Goal: Task Accomplishment & Management: Use online tool/utility

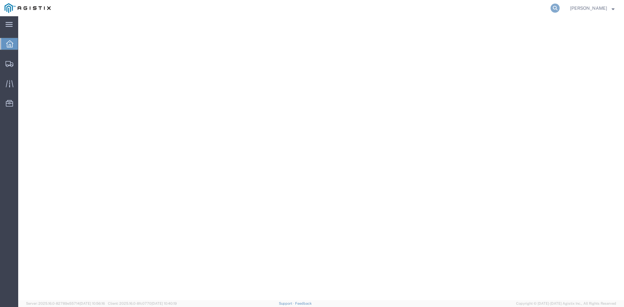
click at [560, 9] on icon at bounding box center [555, 8] width 9 height 9
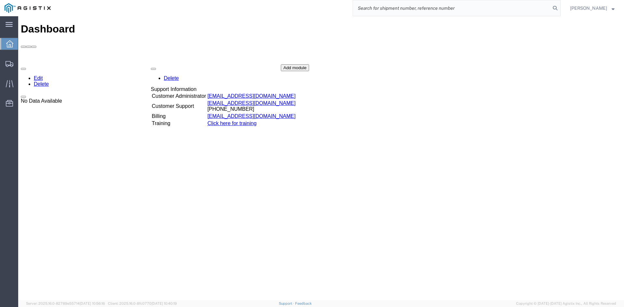
click at [442, 12] on input "search" at bounding box center [452, 8] width 198 height 16
type input "56453841"
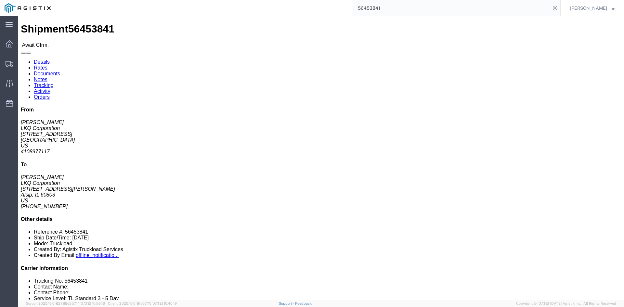
click button "Decline Shipment"
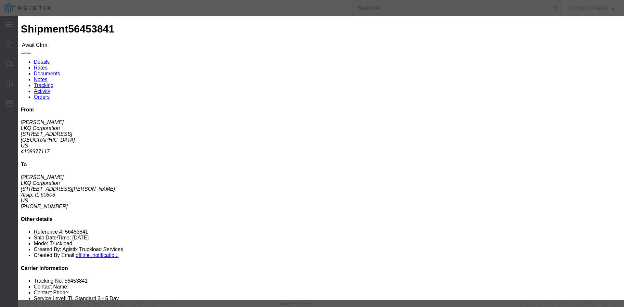
click select "Select Can't haul at contracted rate Can't meet deliver by date / time Can't me…"
select select "Can't haul at contracted rate"
click select "Select Can't haul at contracted rate Can't meet deliver by date / time Can't me…"
click button "Decline"
